Goal: Task Accomplishment & Management: Use online tool/utility

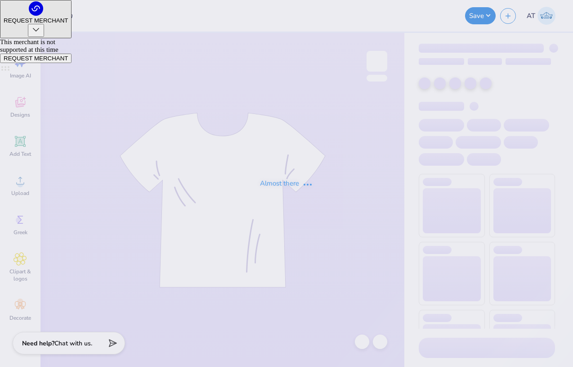
type input "Fall Philo Proof"
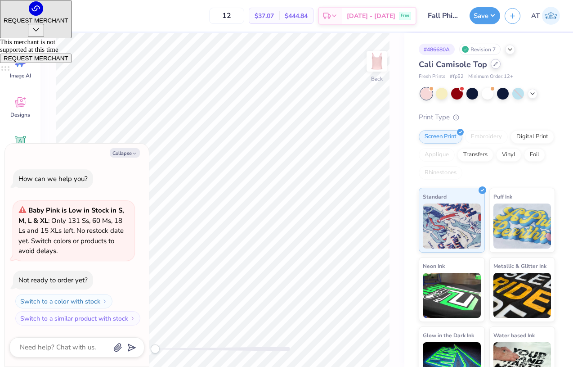
click at [495, 63] on icon at bounding box center [495, 64] width 4 height 4
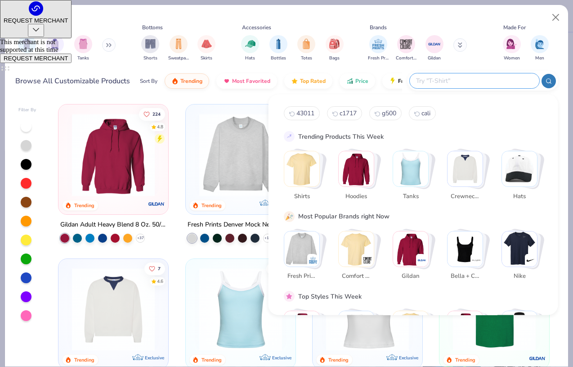
click at [488, 77] on input "text" at bounding box center [474, 81] width 118 height 10
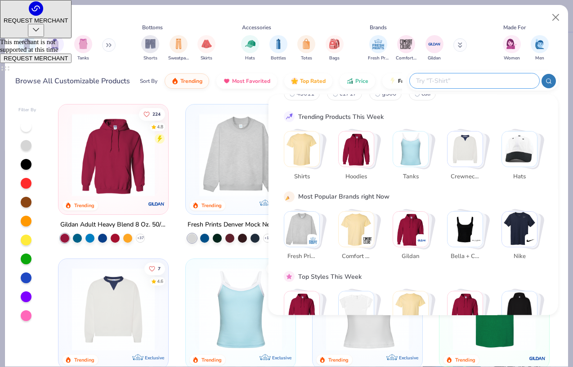
scroll to position [56, 0]
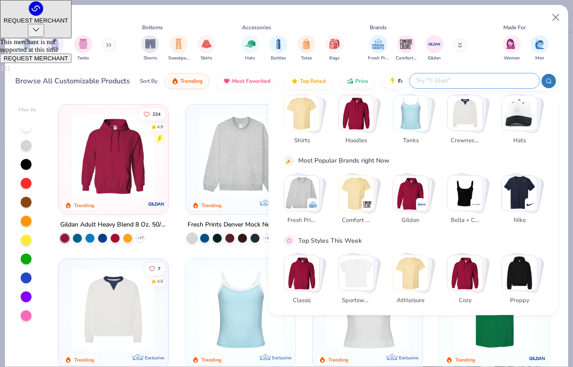
click at [409, 119] on img "Stack Card Button Tanks" at bounding box center [410, 112] width 35 height 35
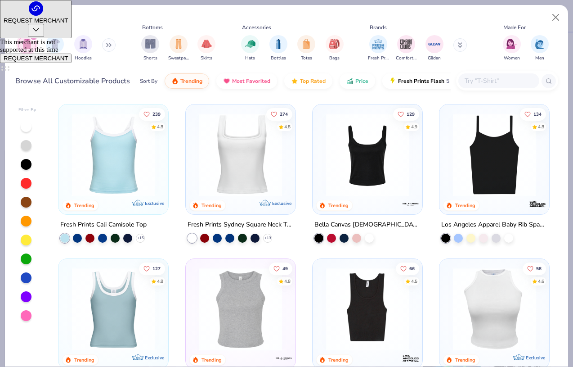
click at [528, 151] on img at bounding box center [494, 154] width 92 height 83
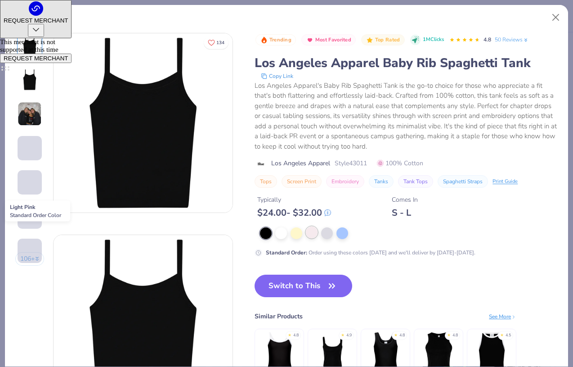
click at [308, 231] on div at bounding box center [312, 232] width 12 height 12
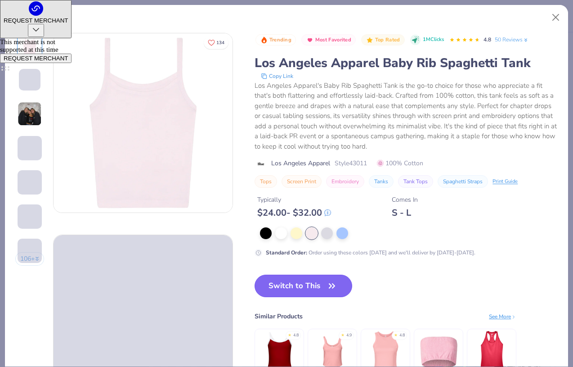
click at [307, 288] on button "Switch to This" at bounding box center [304, 285] width 98 height 22
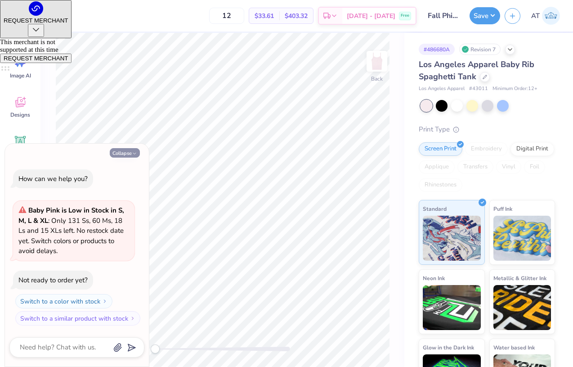
click at [135, 149] on button "Collapse" at bounding box center [125, 152] width 30 height 9
type textarea "x"
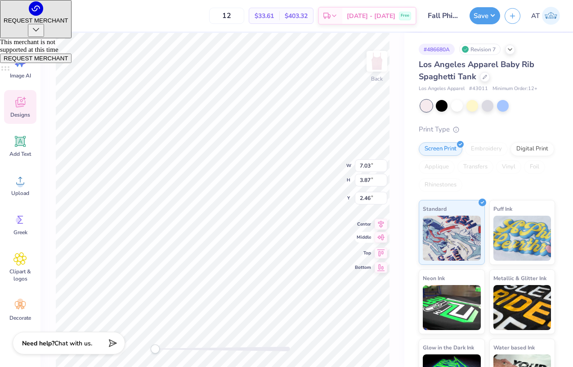
click at [381, 235] on icon at bounding box center [381, 237] width 8 height 6
click at [378, 213] on icon at bounding box center [381, 215] width 6 height 8
click at [380, 246] on icon at bounding box center [381, 243] width 8 height 7
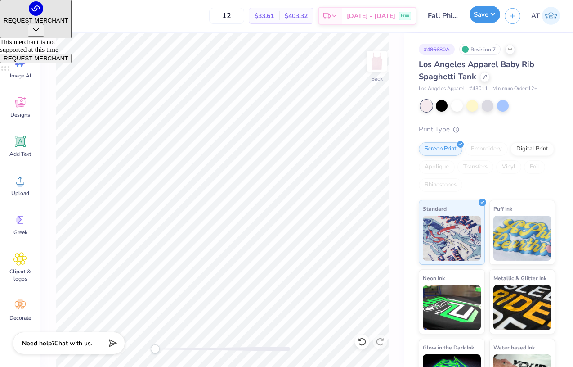
click at [482, 15] on button "Save" at bounding box center [485, 14] width 31 height 17
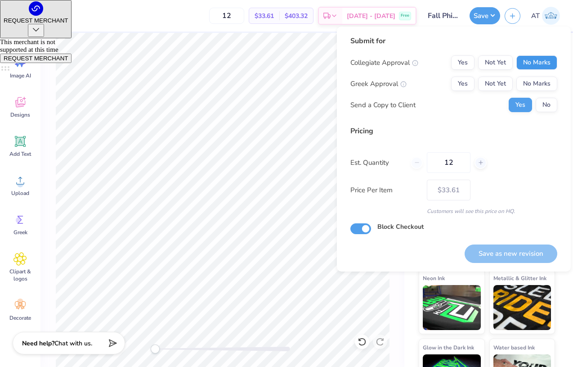
click at [535, 60] on button "No Marks" at bounding box center [536, 62] width 41 height 14
click at [480, 81] on button "Not Yet" at bounding box center [495, 83] width 35 height 14
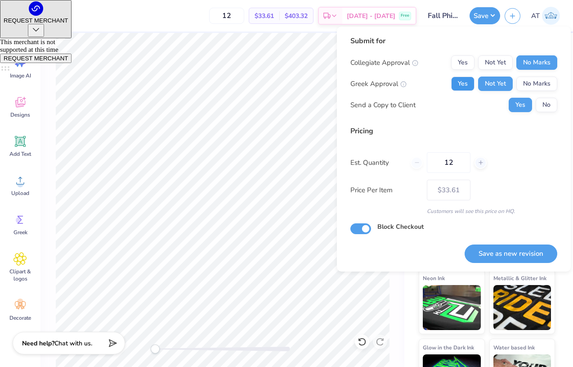
click at [473, 82] on button "Yes" at bounding box center [462, 83] width 23 height 14
click at [549, 108] on button "No" at bounding box center [547, 105] width 22 height 14
click at [533, 249] on button "Save as new revision" at bounding box center [511, 253] width 93 height 18
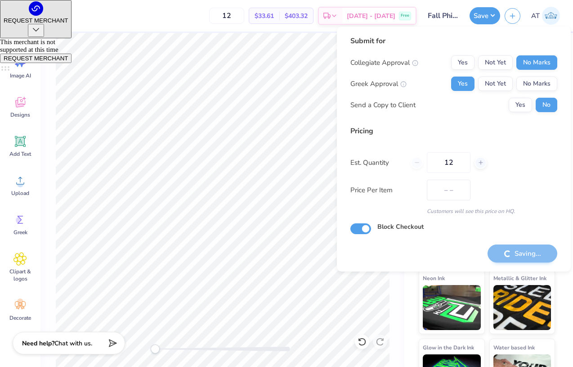
type input "$33.61"
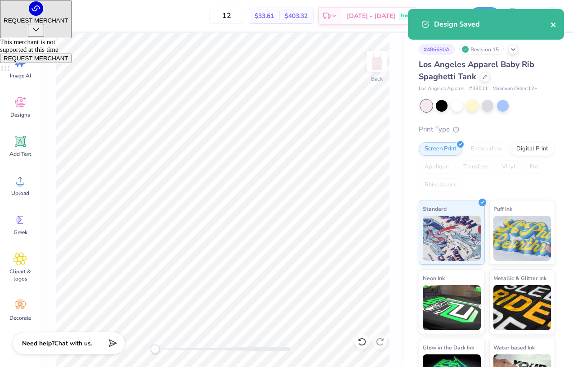
click at [557, 21] on icon "close" at bounding box center [554, 24] width 6 height 7
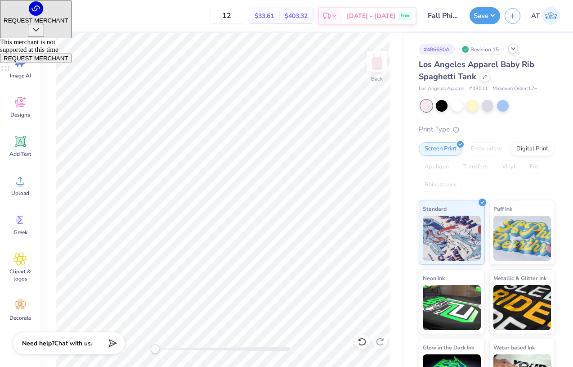
click at [516, 48] on icon at bounding box center [513, 48] width 7 height 7
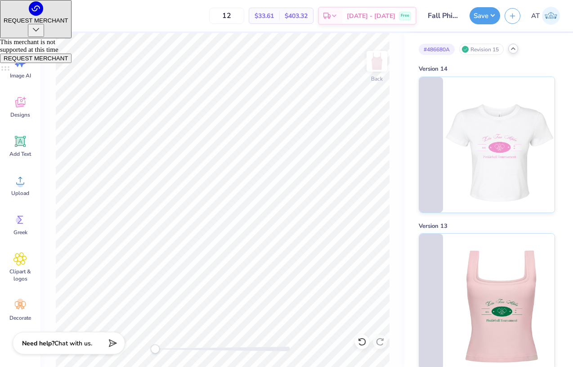
click at [516, 49] on icon at bounding box center [513, 48] width 7 height 7
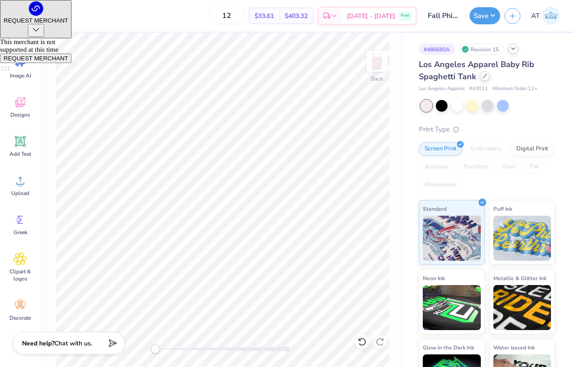
click at [484, 75] on icon at bounding box center [485, 76] width 4 height 4
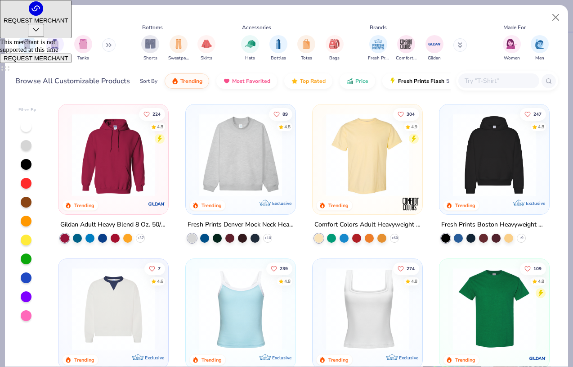
click at [504, 81] on input "text" at bounding box center [498, 81] width 69 height 10
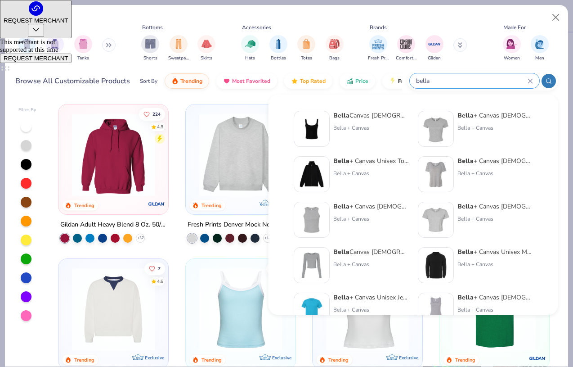
type input "bella"
click at [328, 129] on div at bounding box center [312, 129] width 36 height 36
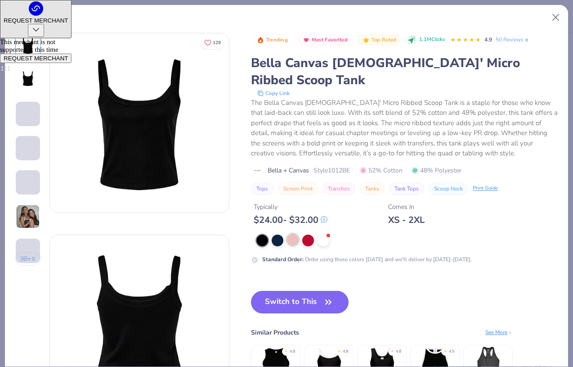
click at [293, 233] on div at bounding box center [293, 239] width 12 height 12
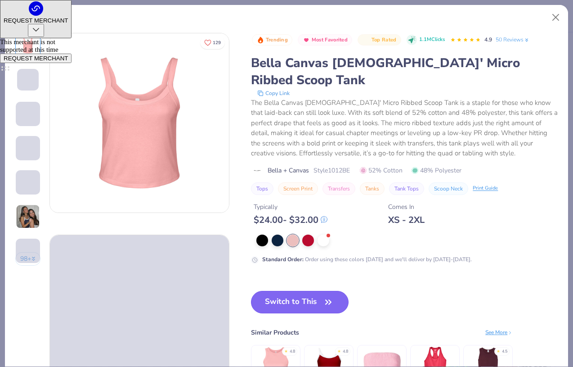
click at [312, 291] on button "Switch to This" at bounding box center [300, 302] width 98 height 22
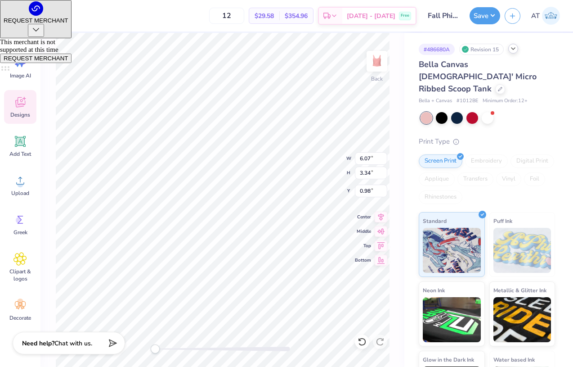
type input "6.07"
type input "3.34"
type input "0.98"
click at [384, 212] on icon at bounding box center [381, 215] width 13 height 11
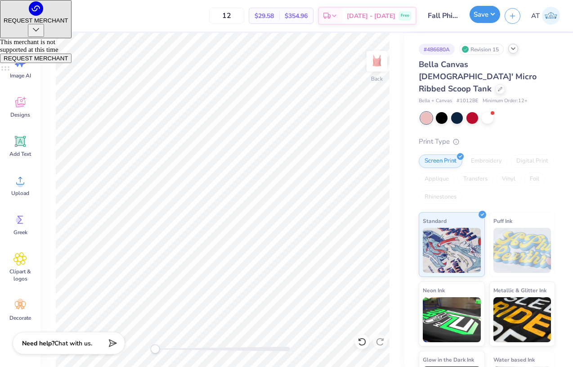
click at [489, 16] on button "Save" at bounding box center [485, 14] width 31 height 17
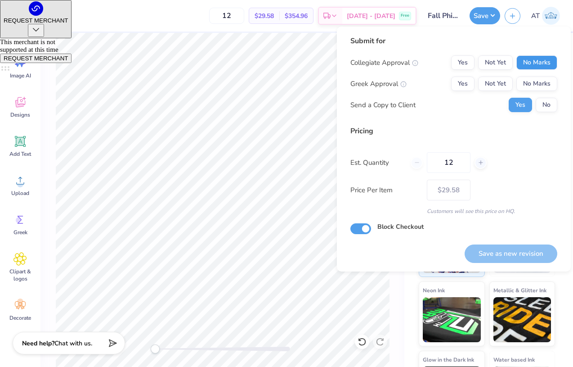
click at [543, 69] on button "No Marks" at bounding box center [536, 62] width 41 height 14
click at [465, 84] on button "Yes" at bounding box center [462, 83] width 23 height 14
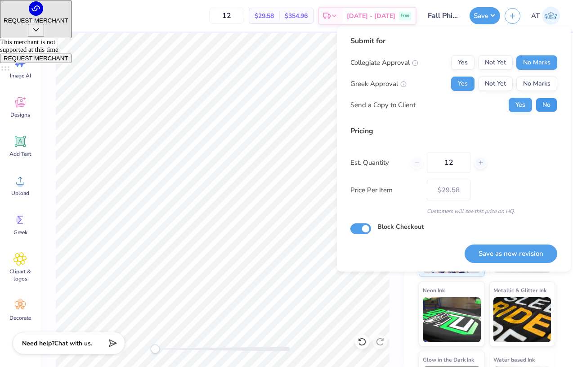
click at [547, 102] on button "No" at bounding box center [547, 105] width 22 height 14
click at [519, 260] on button "Save as new revision" at bounding box center [511, 253] width 93 height 18
type input "$29.58"
